Goal: Transaction & Acquisition: Download file/media

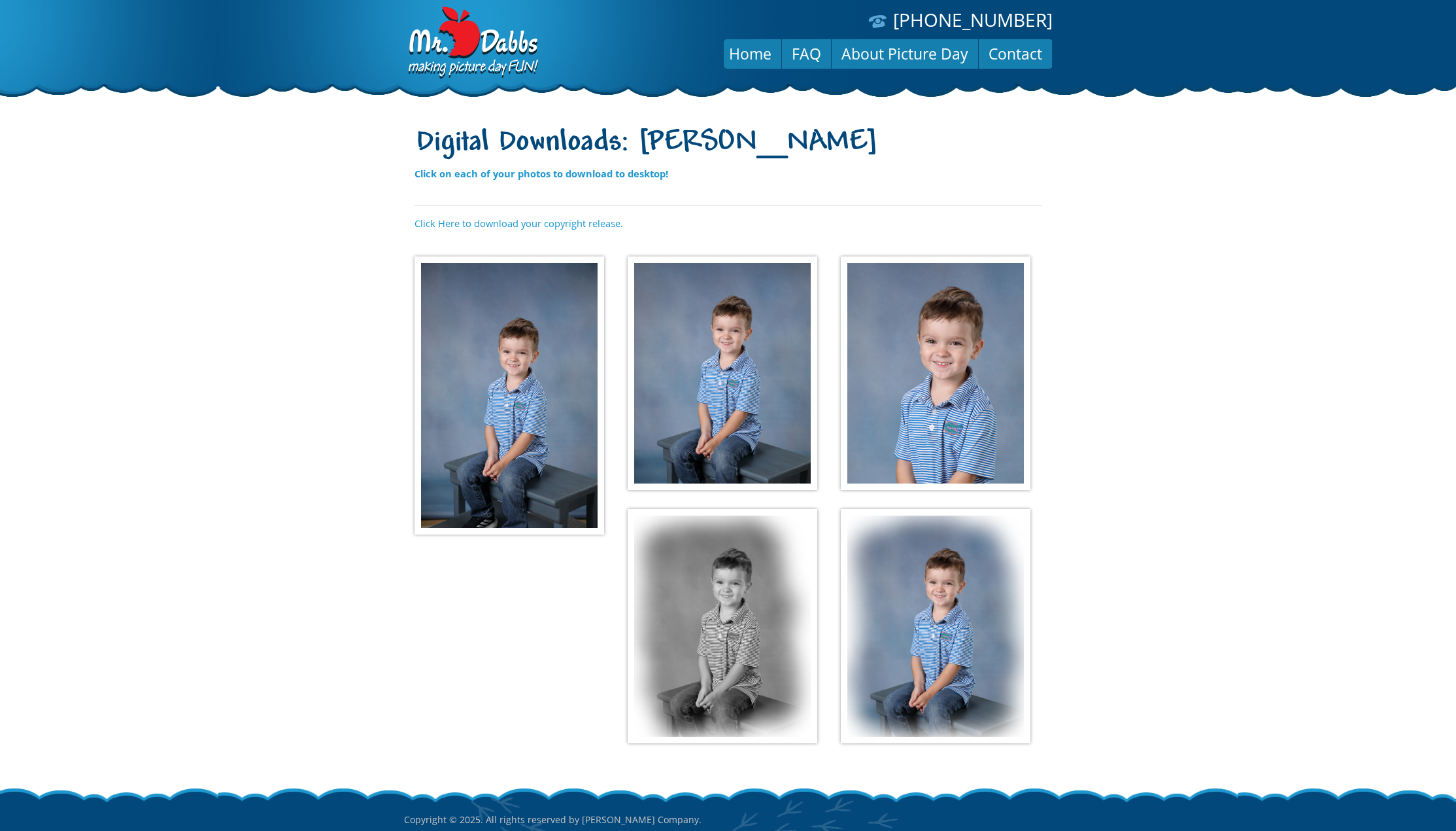
click at [242, 197] on body "[PHONE_NUMBER] Menu Home FAQ About Picture Day Contact Digital Downloads: [PERS…" at bounding box center [728, 416] width 1456 height 831
click at [514, 365] on img at bounding box center [509, 395] width 190 height 278
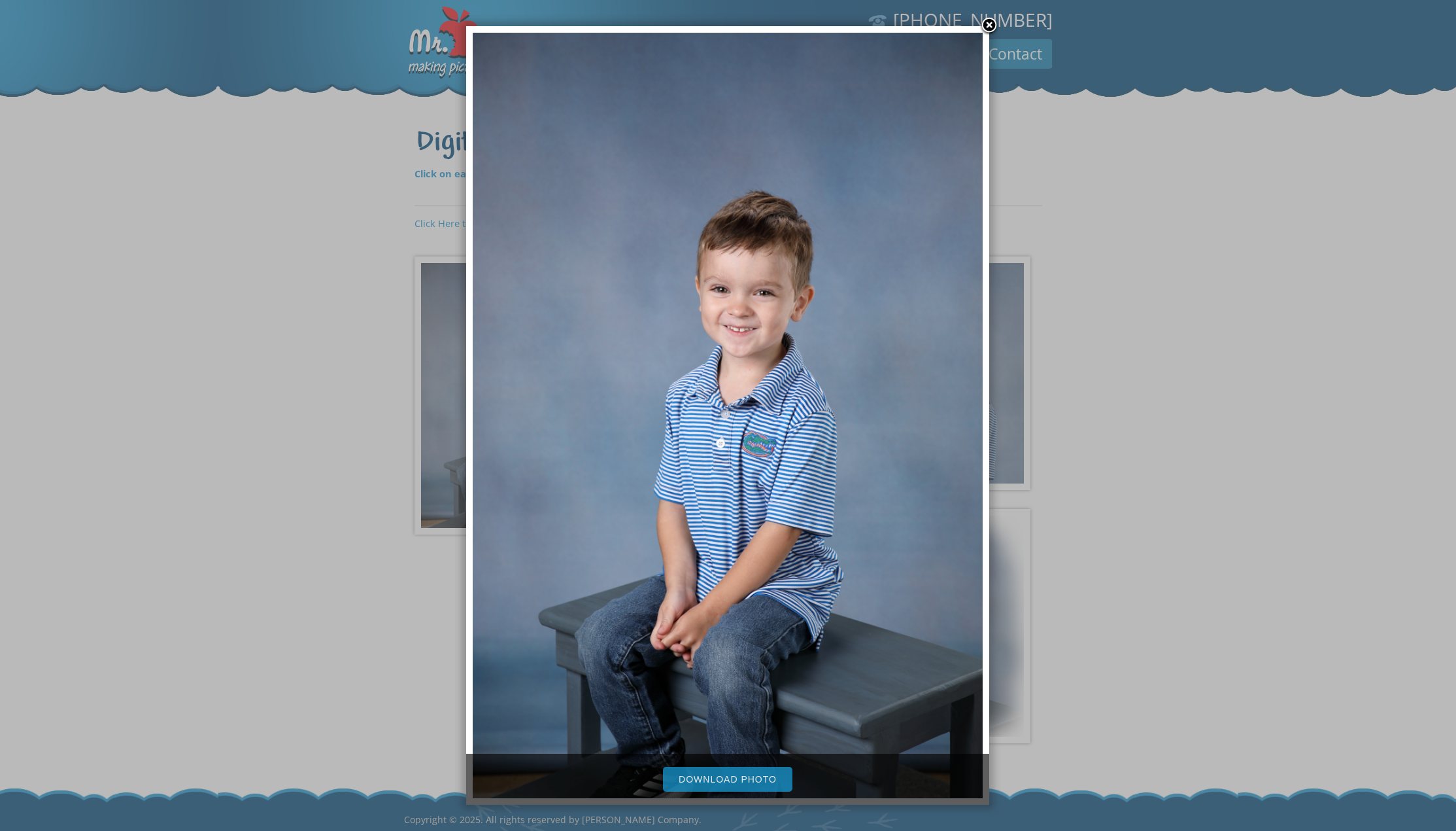
click at [717, 773] on link "Download Photo" at bounding box center [727, 779] width 129 height 25
click at [388, 592] on div at bounding box center [728, 457] width 1456 height 914
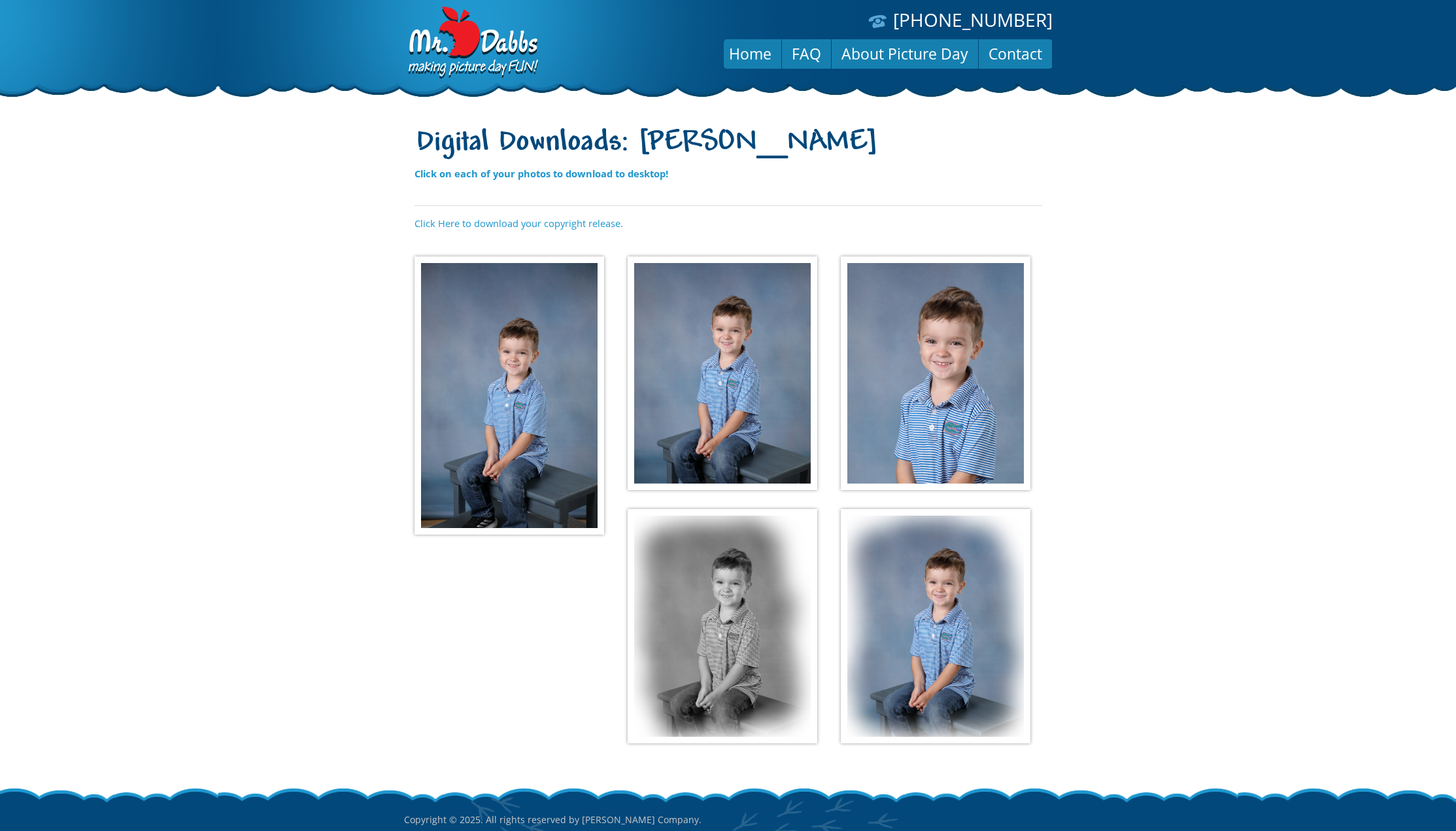
click at [725, 420] on img at bounding box center [722, 373] width 190 height 234
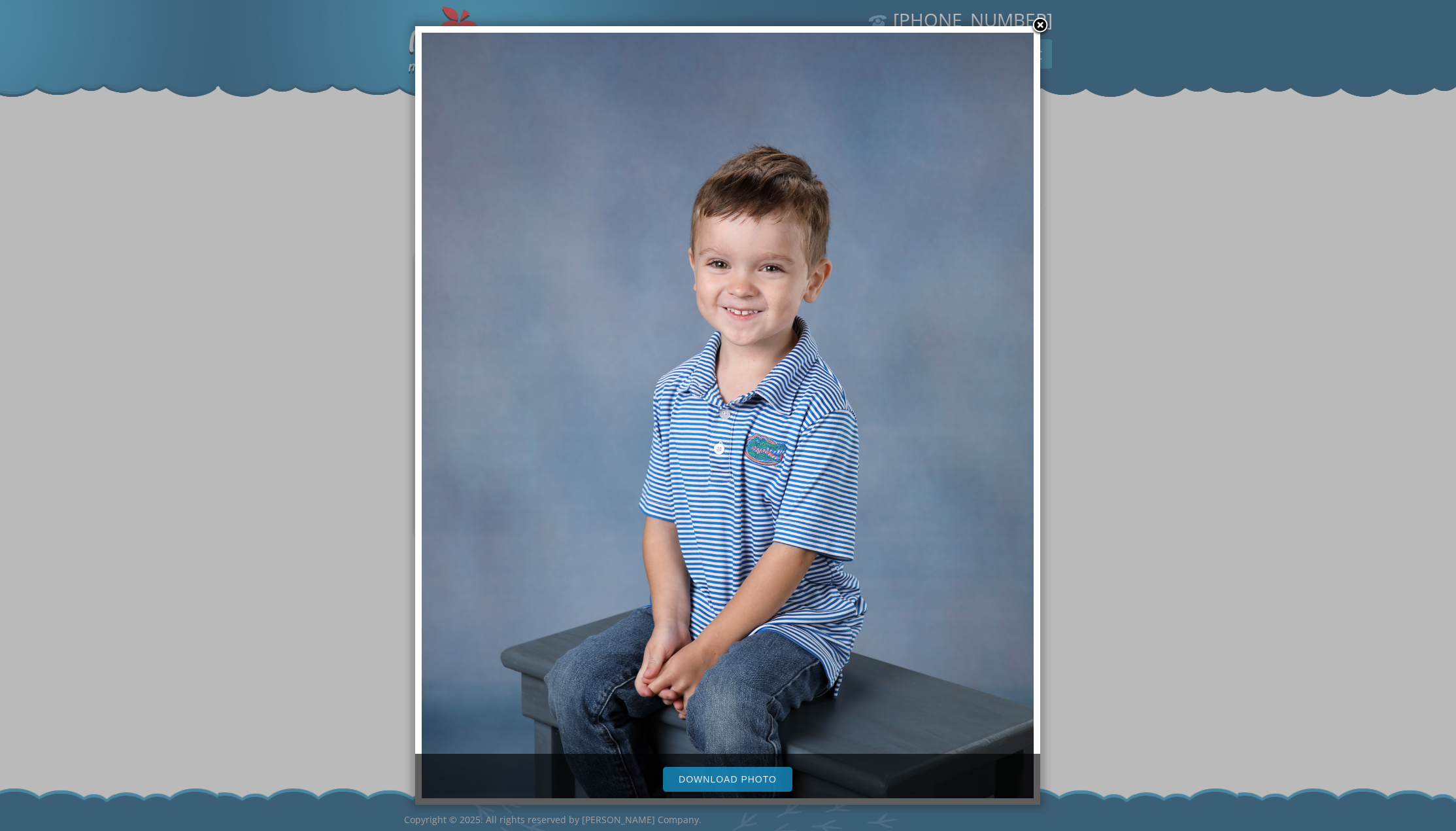
click at [736, 779] on link "Download Photo" at bounding box center [727, 779] width 129 height 25
drag, startPoint x: 1202, startPoint y: 558, endPoint x: 1177, endPoint y: 537, distance: 32.6
click at [1202, 558] on div at bounding box center [728, 457] width 1456 height 914
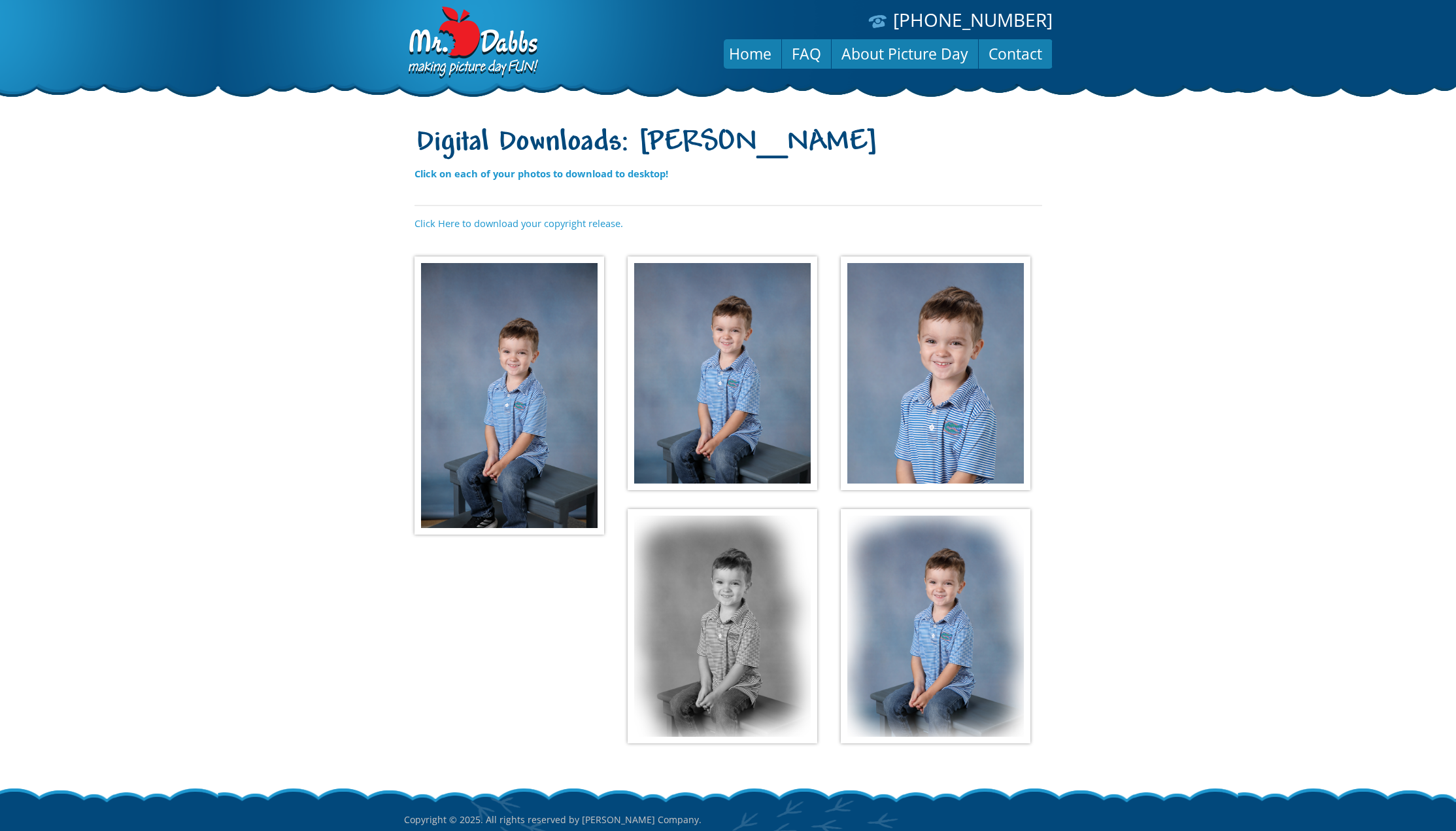
click at [930, 432] on img at bounding box center [935, 373] width 190 height 234
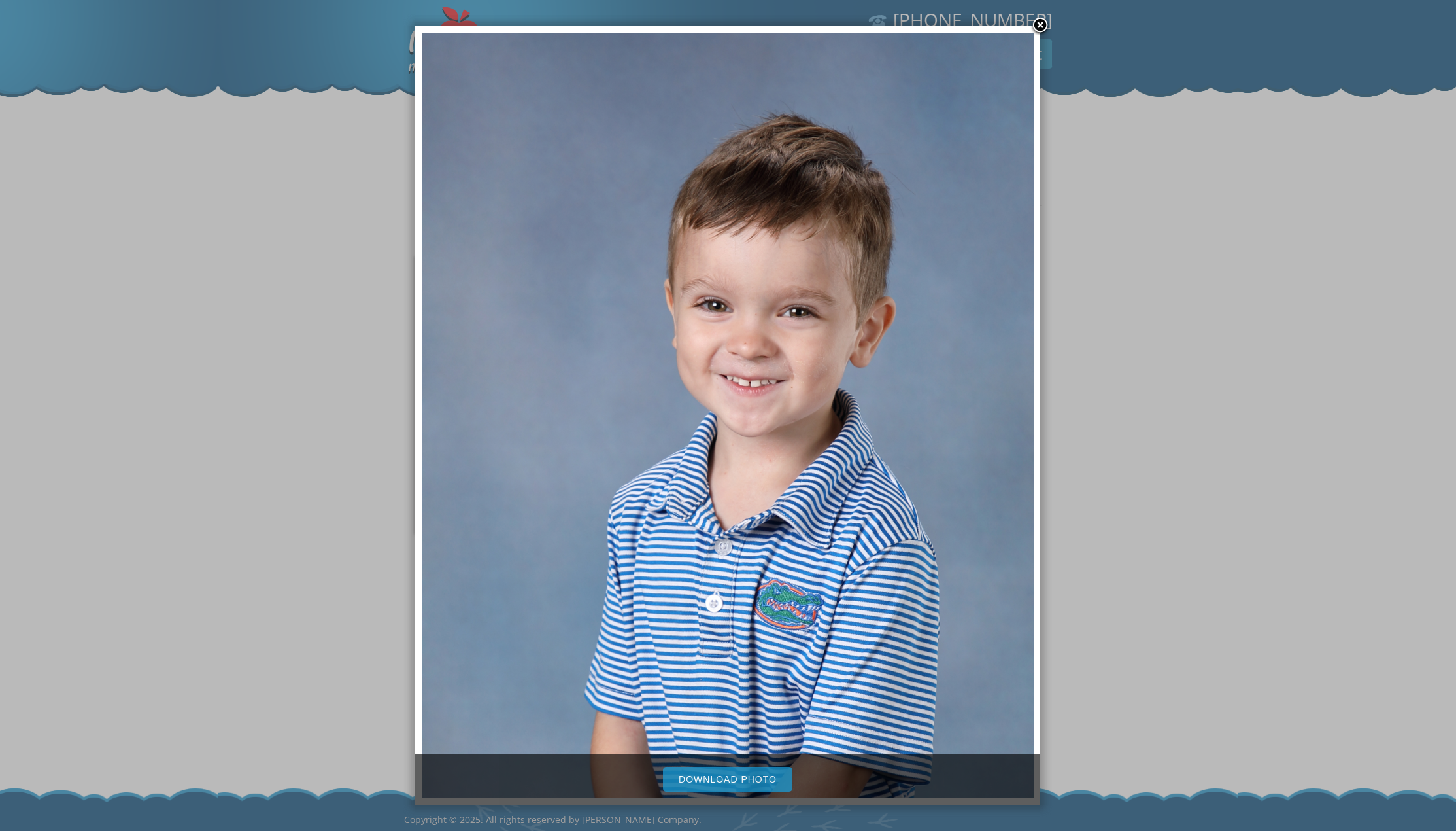
click at [745, 775] on link "Download Photo" at bounding box center [727, 779] width 129 height 25
click at [1178, 590] on div at bounding box center [728, 457] width 1456 height 914
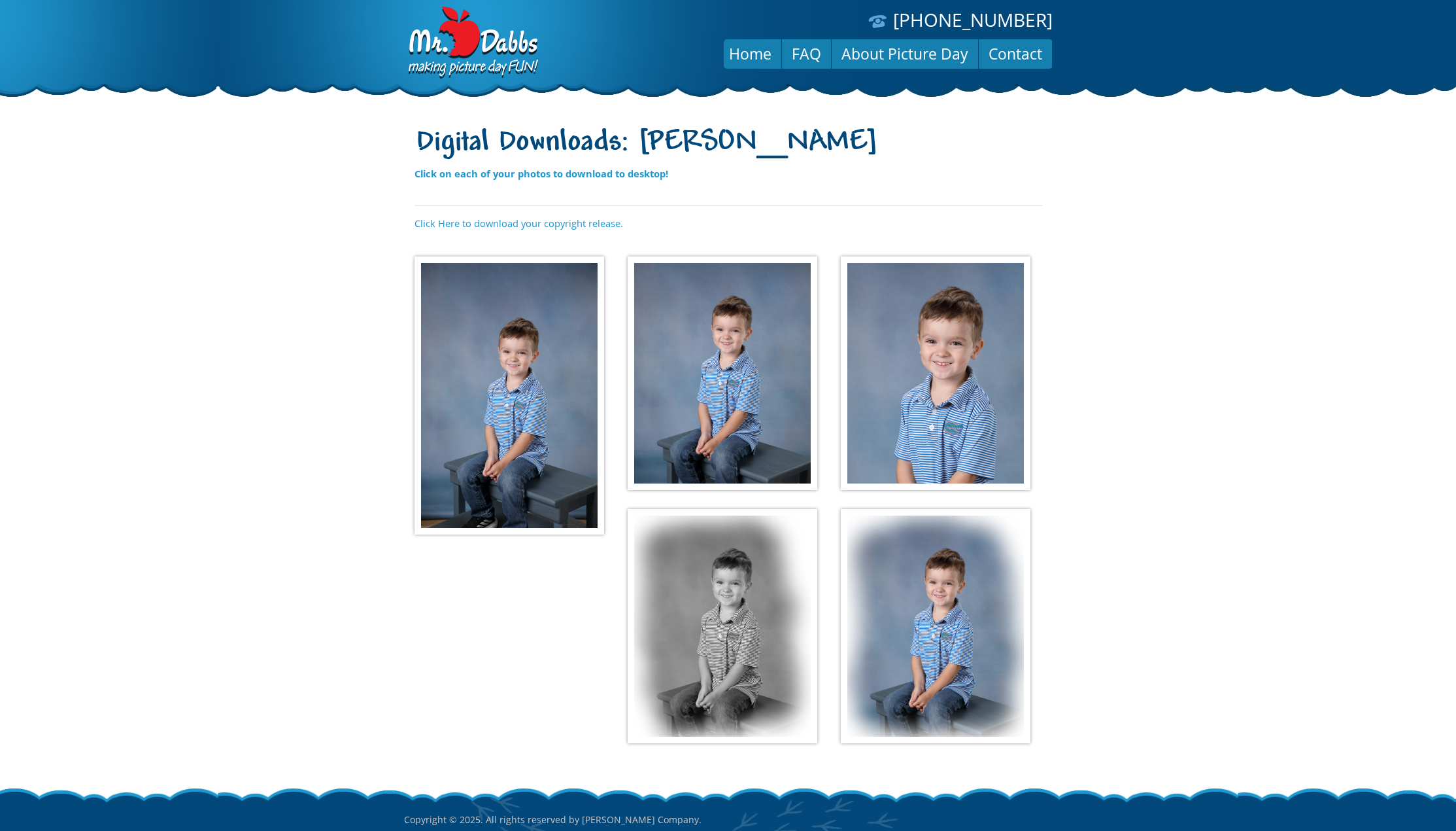
click at [933, 597] on img at bounding box center [935, 626] width 190 height 234
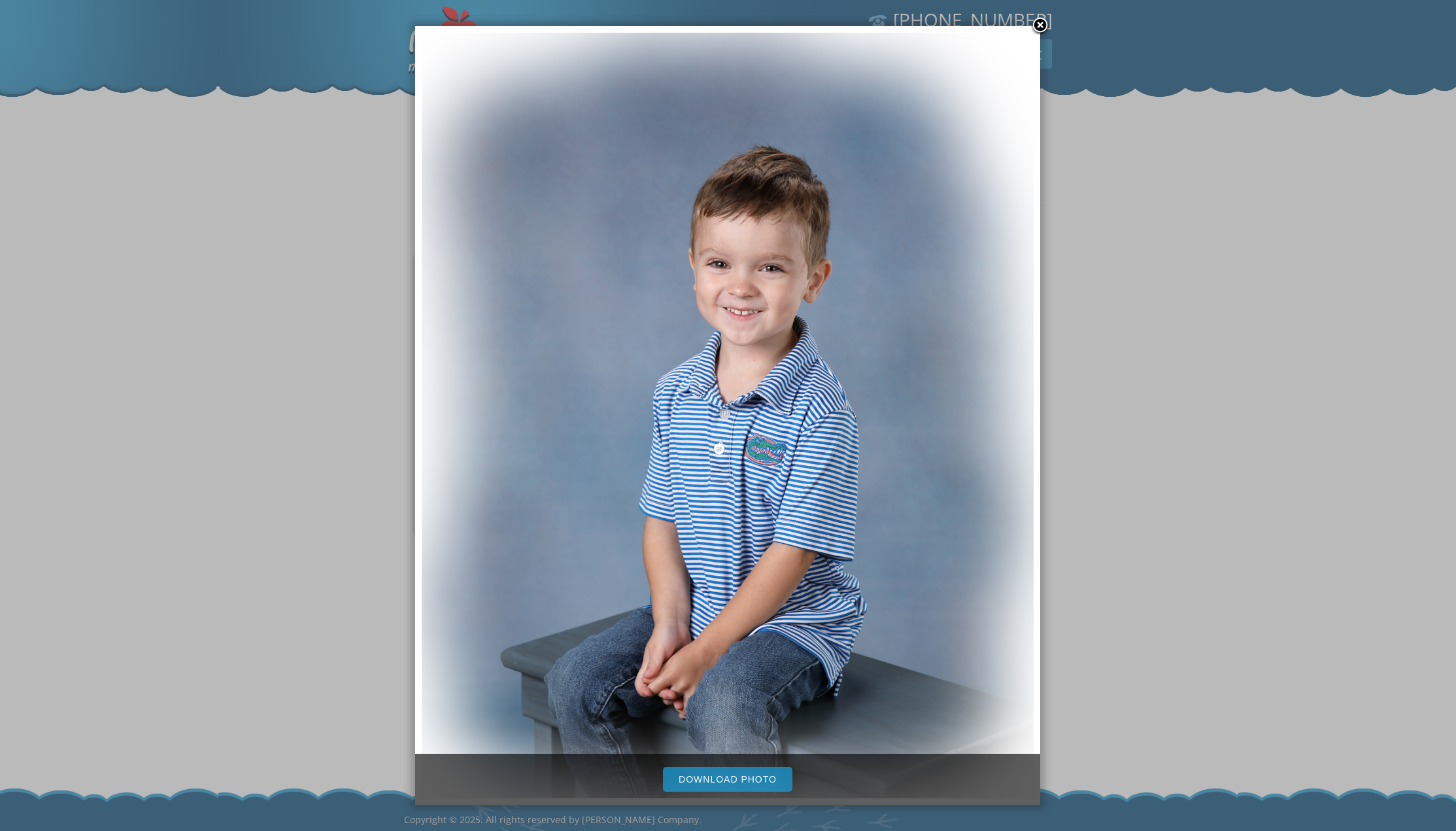
click at [722, 780] on link "Download Photo" at bounding box center [727, 779] width 129 height 25
click at [337, 634] on div at bounding box center [728, 457] width 1456 height 914
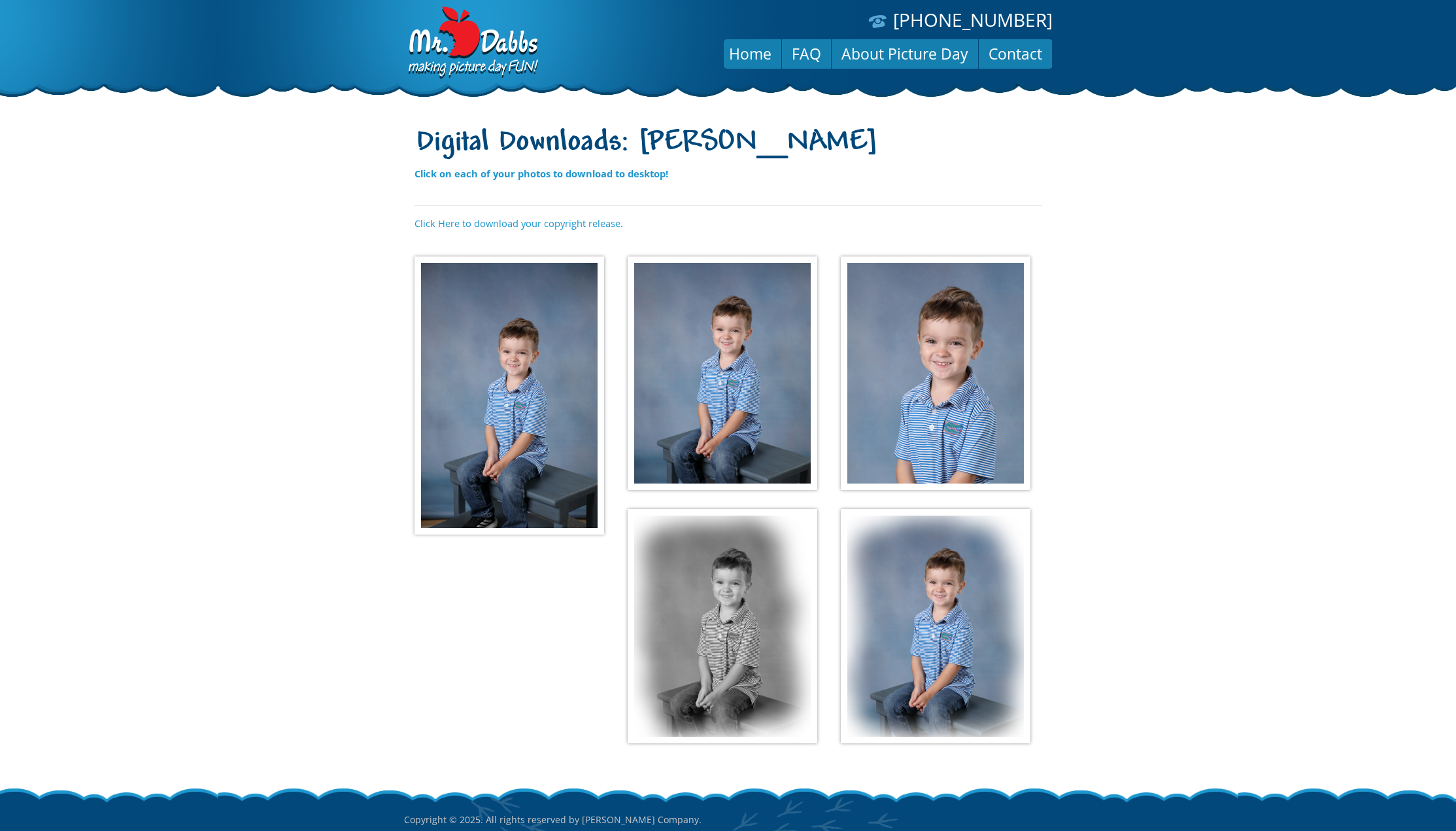
click at [738, 682] on img at bounding box center [722, 626] width 190 height 234
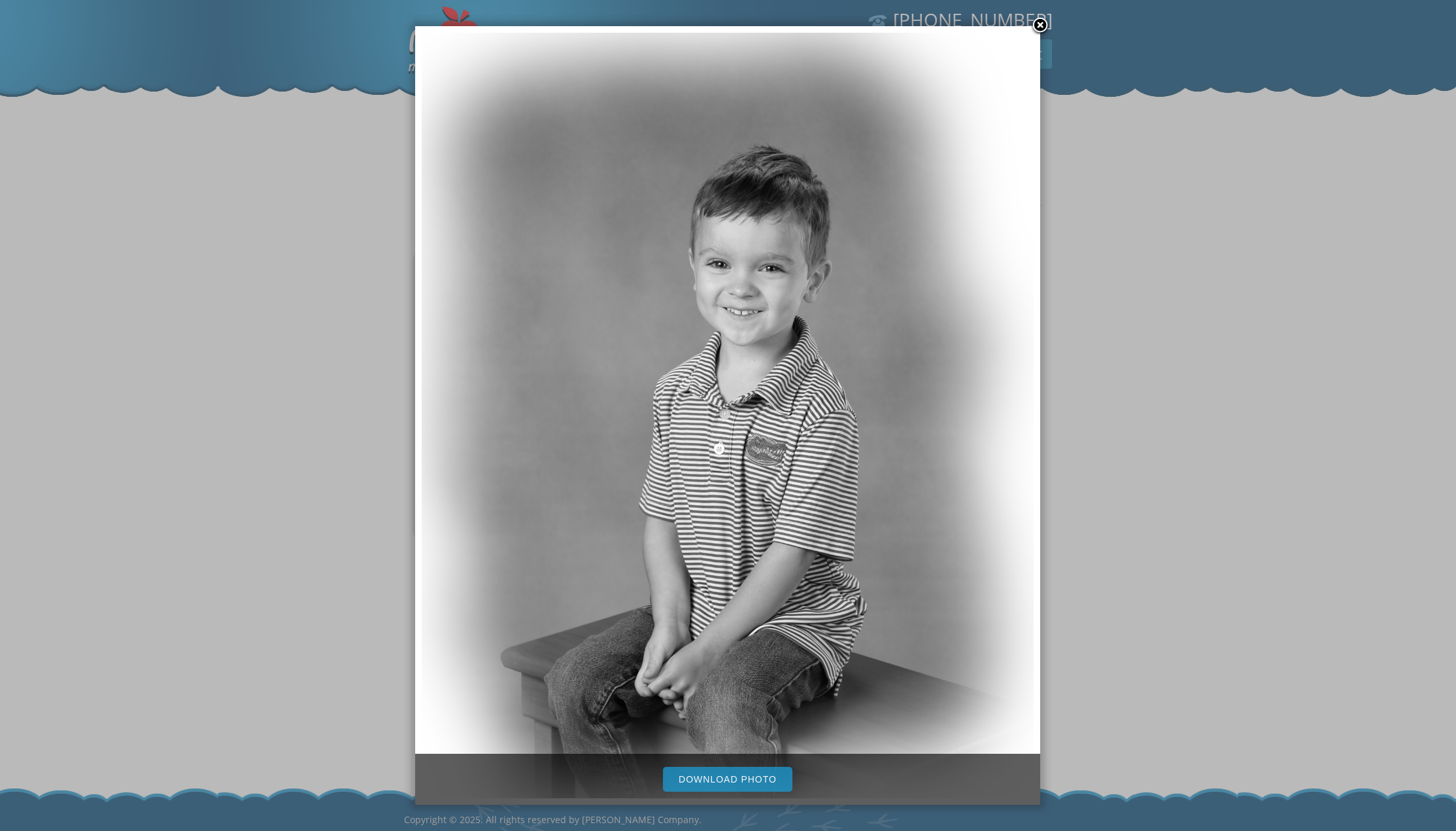
click at [710, 772] on link "Download Photo" at bounding box center [727, 779] width 129 height 25
click at [255, 577] on div at bounding box center [728, 457] width 1456 height 914
